Goal: Find specific page/section: Find specific page/section

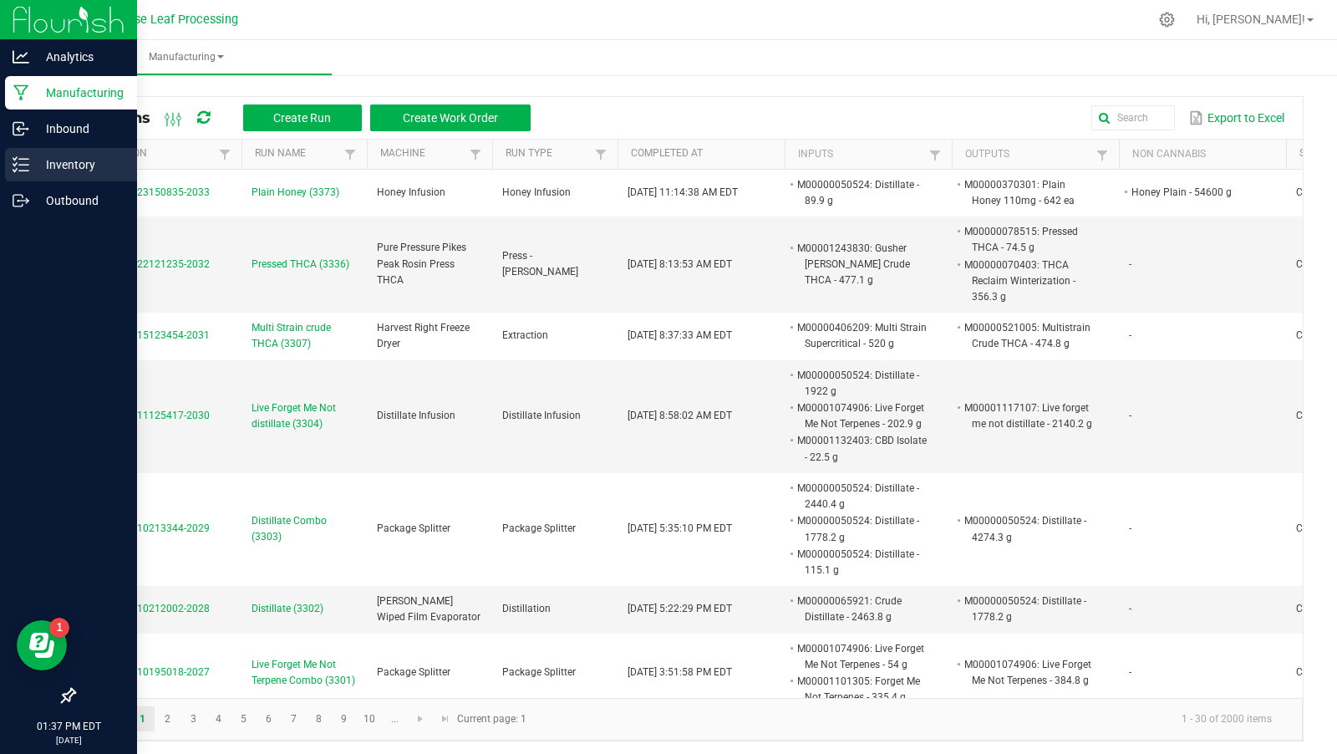
click at [43, 156] on p "Inventory" at bounding box center [79, 165] width 100 height 20
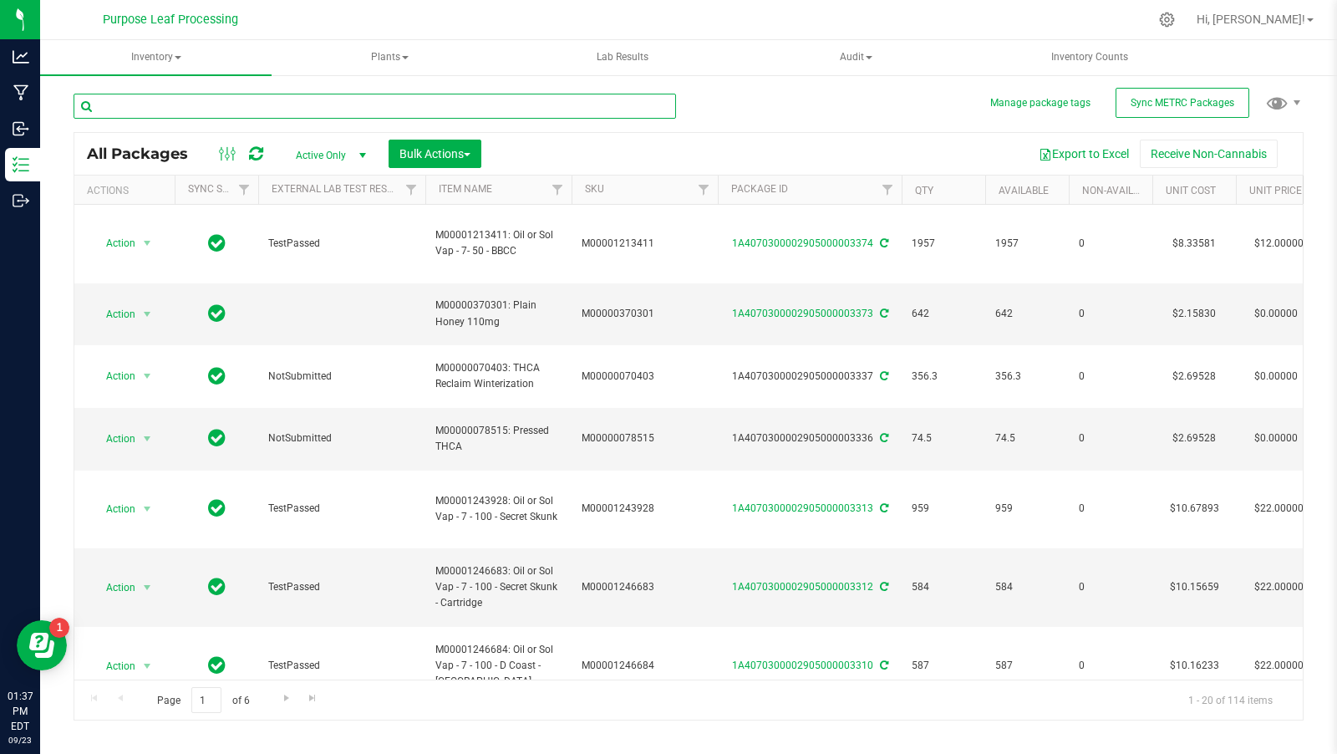
click at [171, 110] on input "text" at bounding box center [375, 106] width 603 height 25
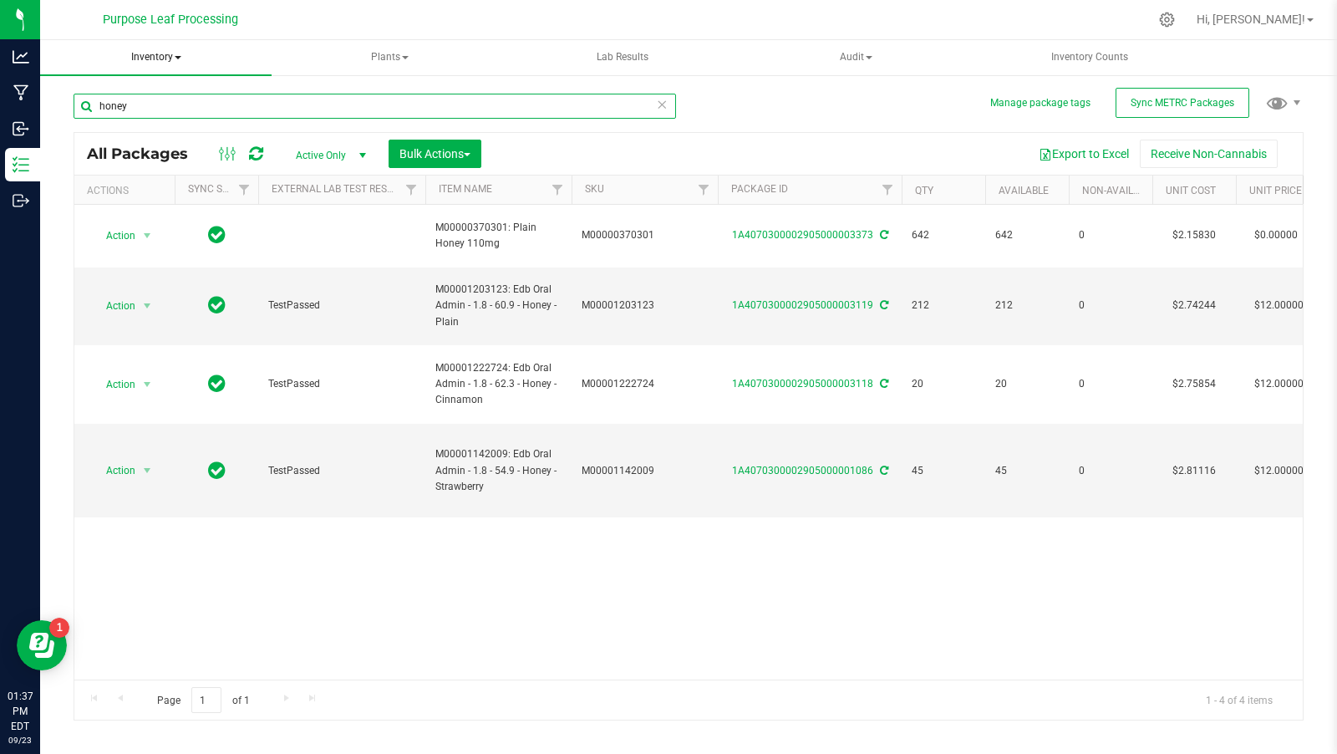
type input "honey"
click at [177, 59] on span at bounding box center [178, 57] width 7 height 3
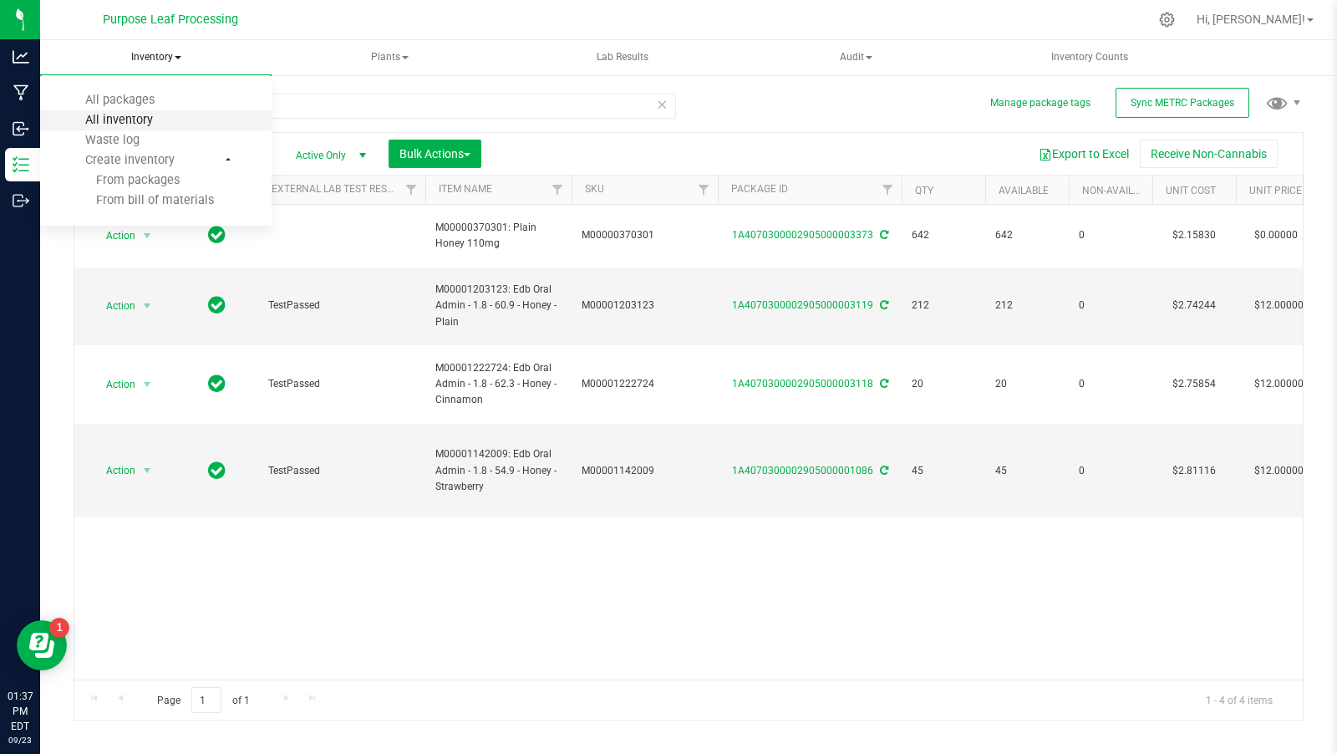
click at [155, 126] on span "All inventory" at bounding box center [119, 120] width 113 height 14
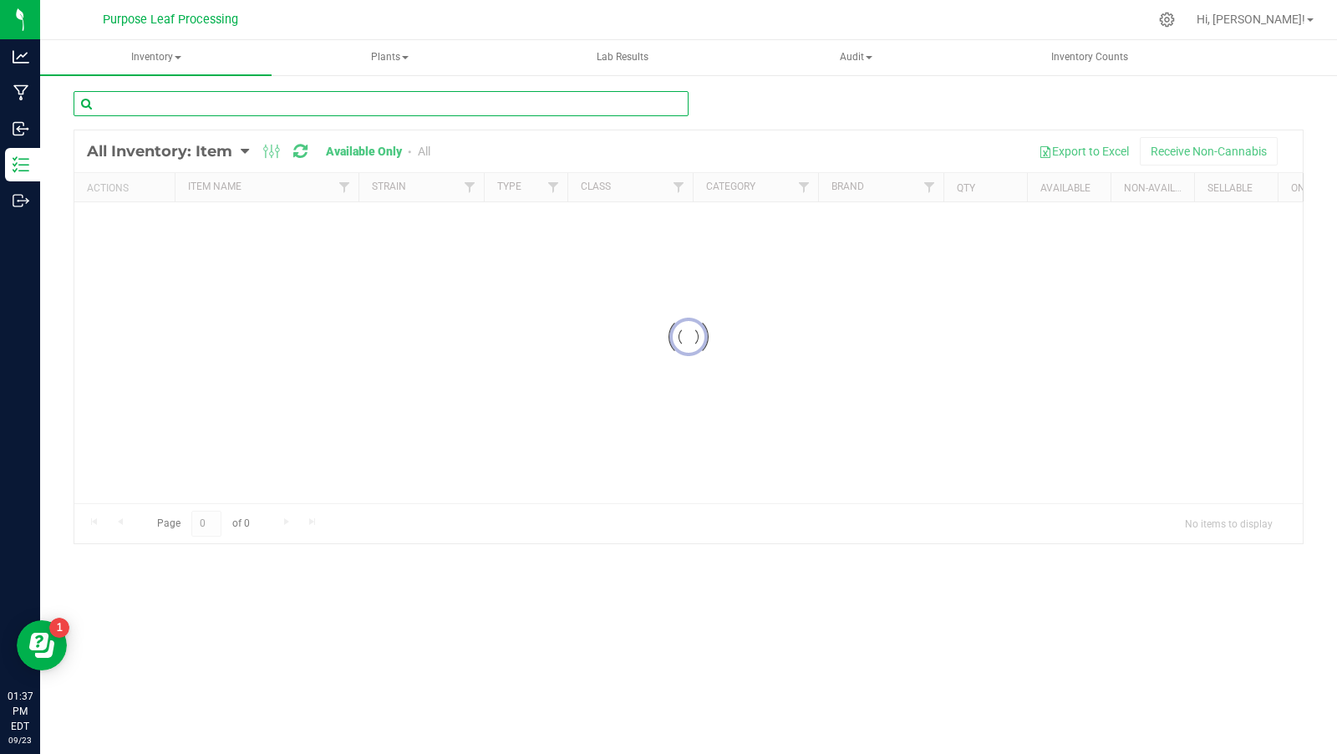
click at [243, 108] on input "text" at bounding box center [381, 103] width 615 height 25
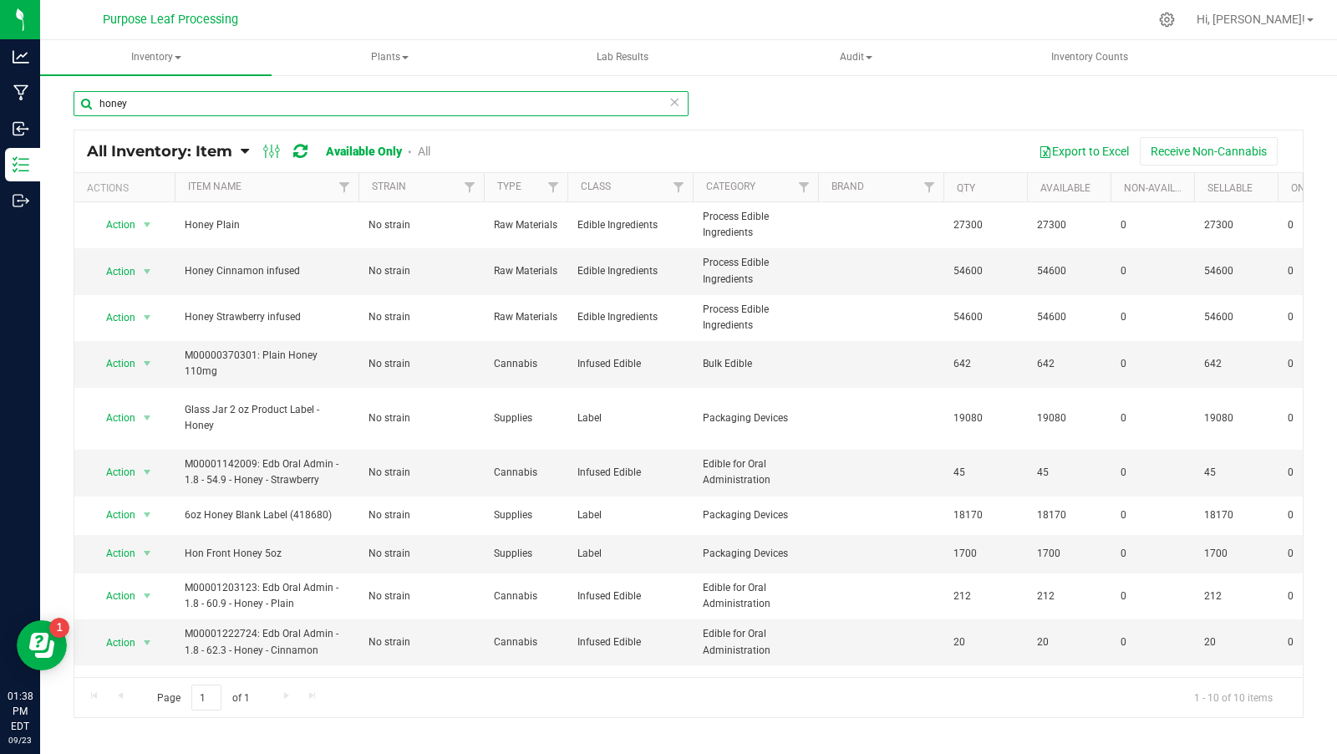
type input "honey"
